Goal: Task Accomplishment & Management: Use online tool/utility

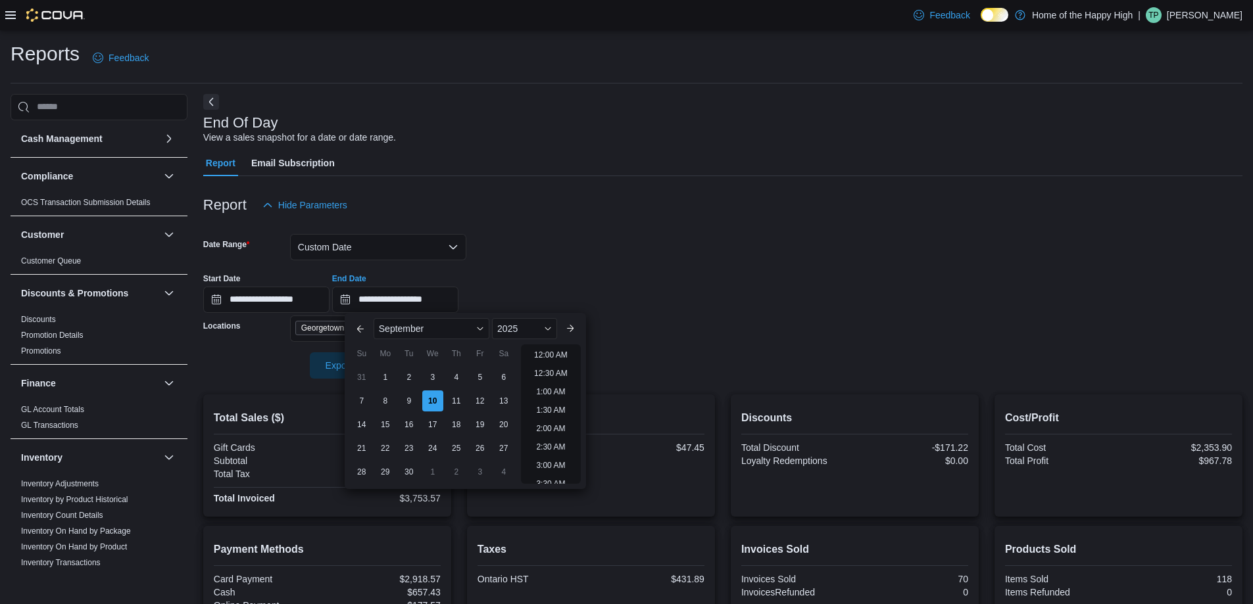
scroll to position [747, 0]
click at [612, 114] on div at bounding box center [722, 112] width 1039 height 5
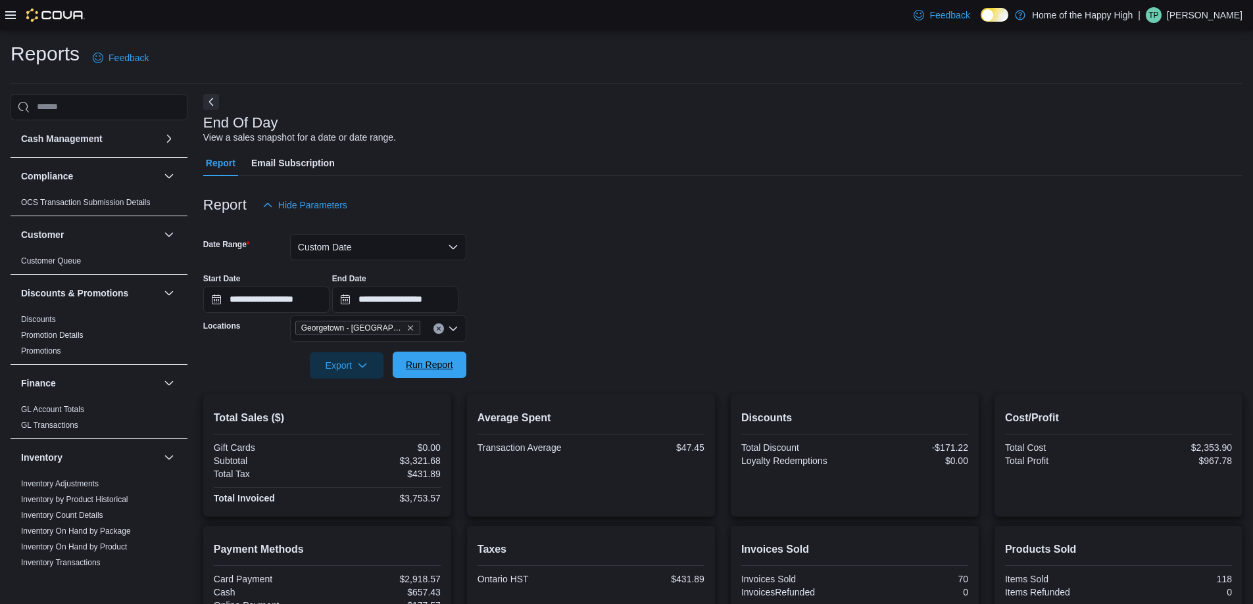
click at [442, 364] on span "Run Report" at bounding box center [429, 364] width 47 height 13
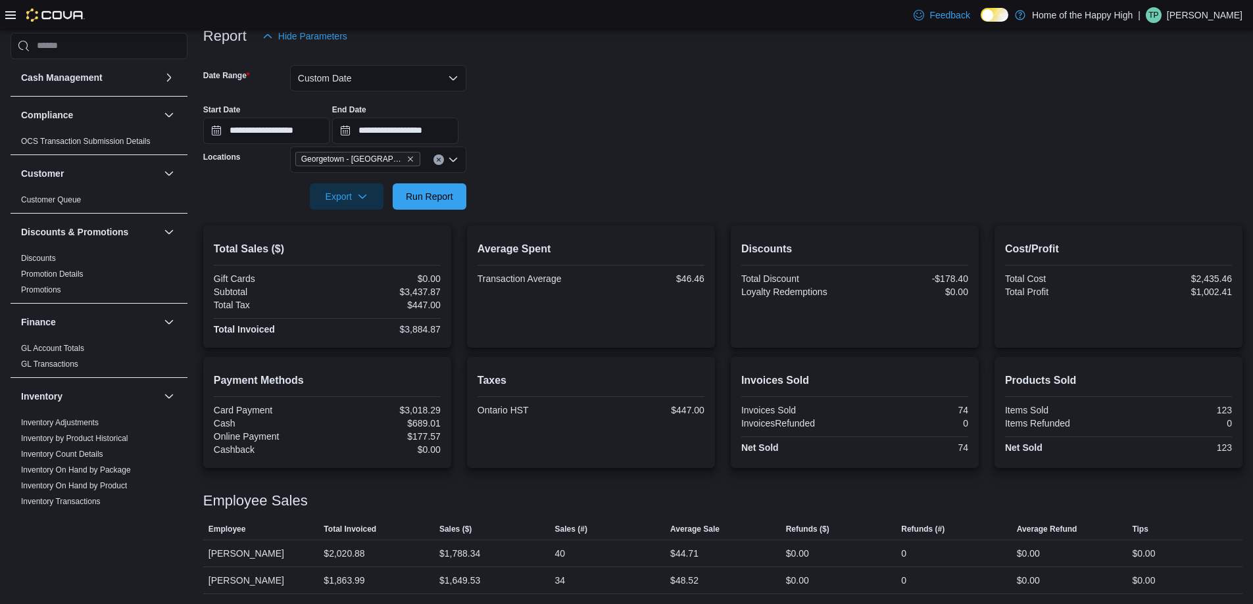
scroll to position [170, 0]
click at [371, 192] on span "Export" at bounding box center [347, 195] width 58 height 26
click at [345, 251] on span "Export to Pdf" at bounding box center [348, 248] width 59 height 11
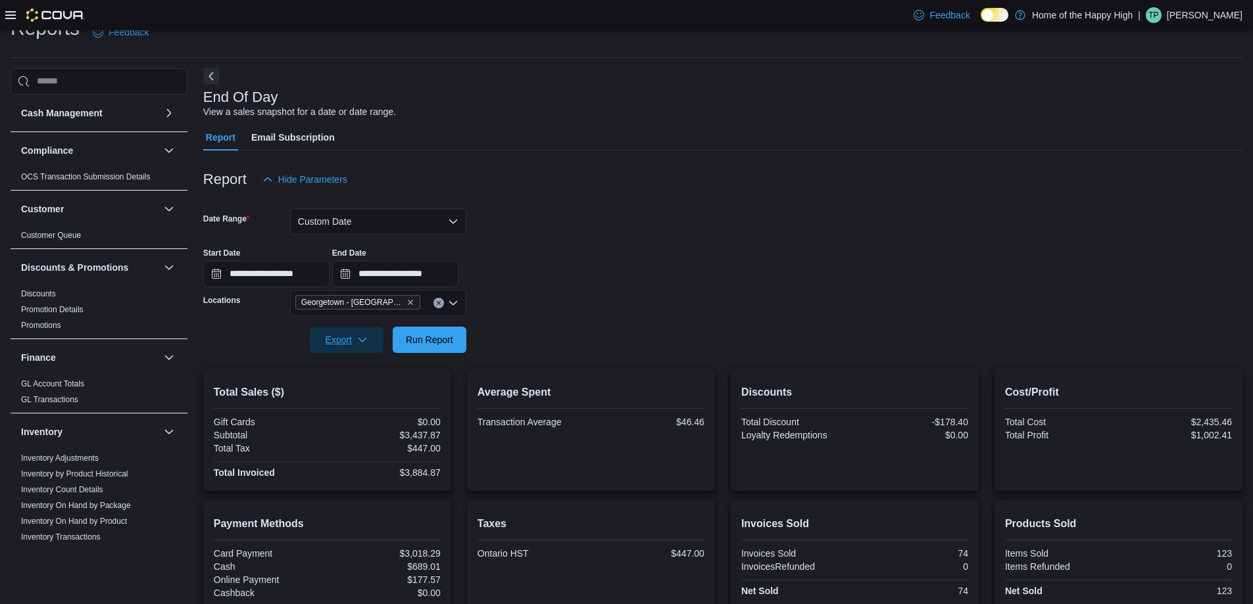
scroll to position [0, 0]
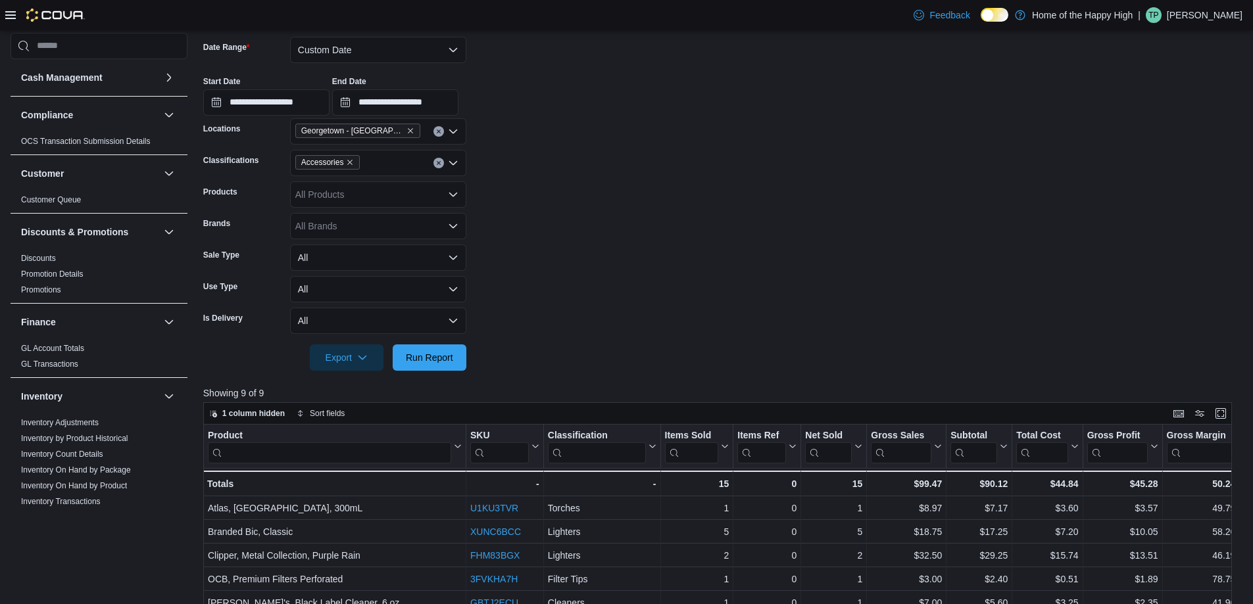
scroll to position [263, 0]
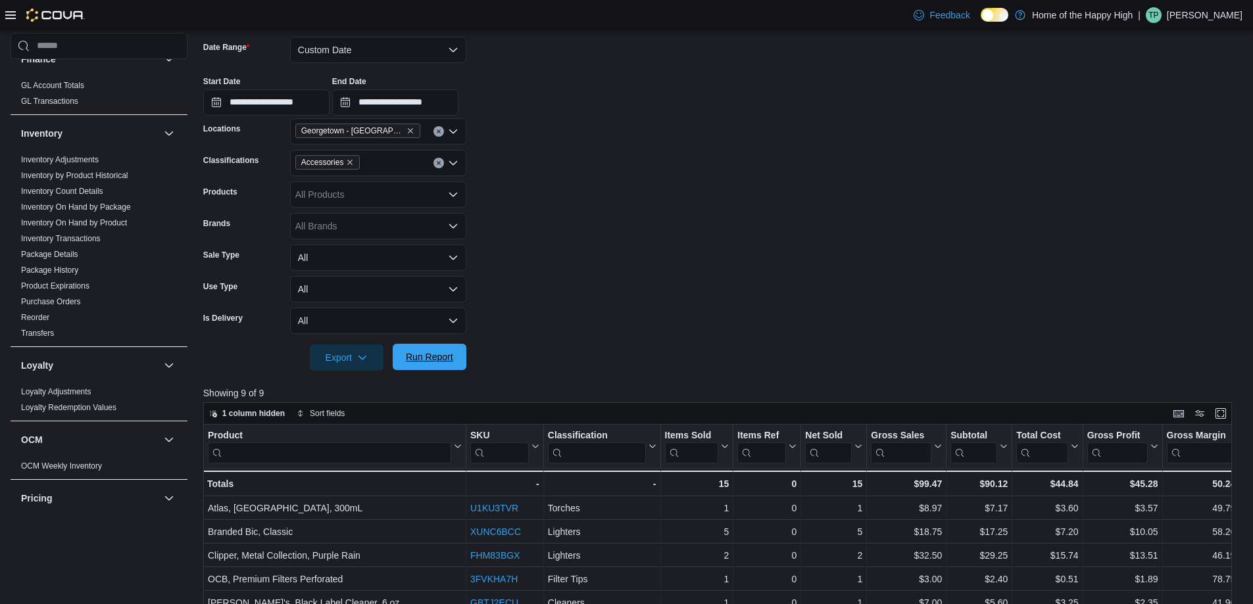
click at [429, 350] on span "Run Report" at bounding box center [430, 357] width 58 height 26
click at [436, 351] on span "Run Report" at bounding box center [429, 357] width 47 height 13
click at [794, 214] on form "**********" at bounding box center [722, 196] width 1039 height 350
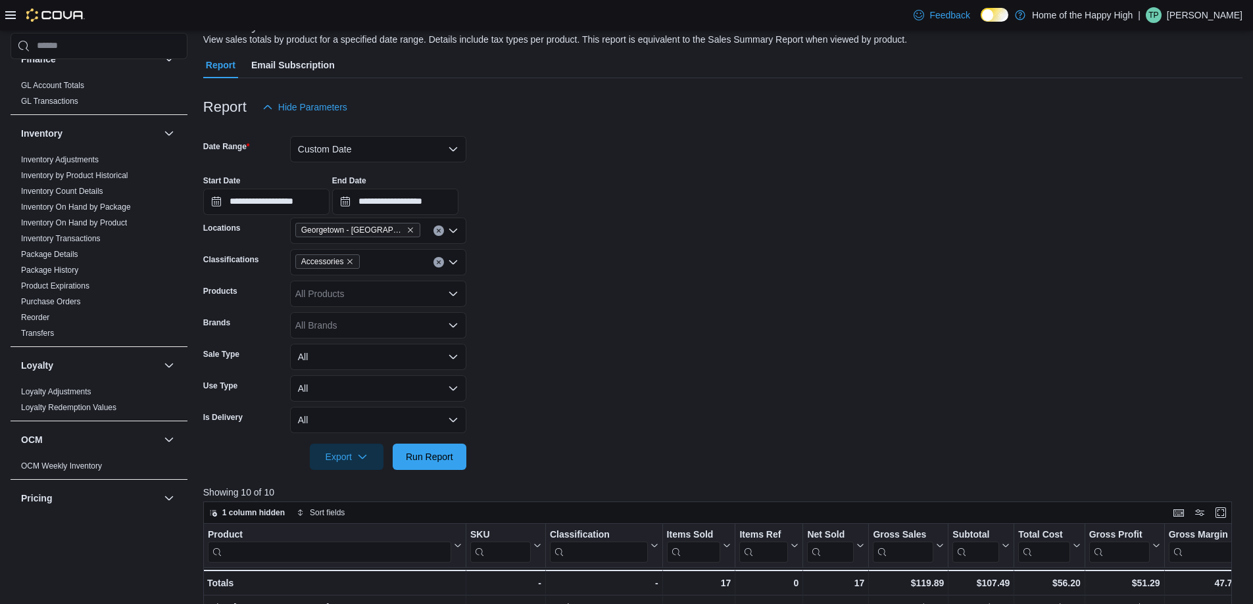
scroll to position [0, 0]
